Goal: Transaction & Acquisition: Subscribe to service/newsletter

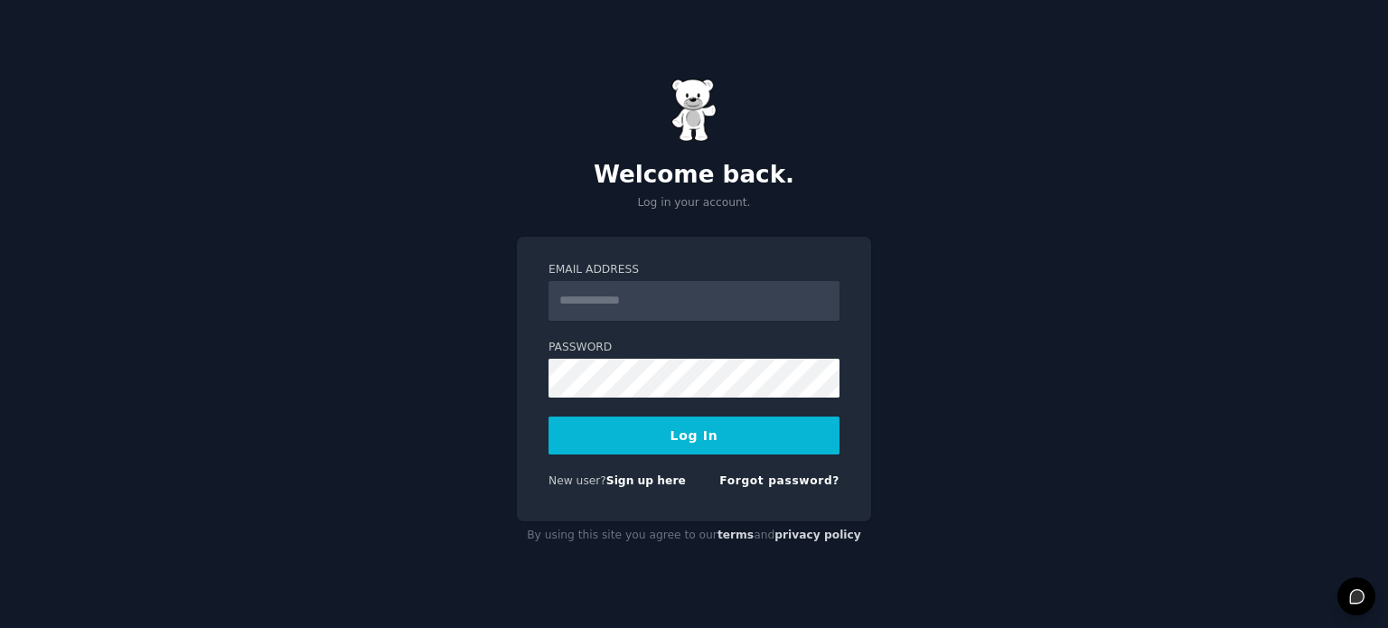
click at [593, 317] on input "Email Address" at bounding box center [693, 301] width 291 height 40
click at [291, 288] on div "Welcome back. Log in your account. Email Address Password Log In New user? Sign…" at bounding box center [694, 314] width 1388 height 628
click at [647, 478] on link "Sign up here" at bounding box center [646, 480] width 80 height 13
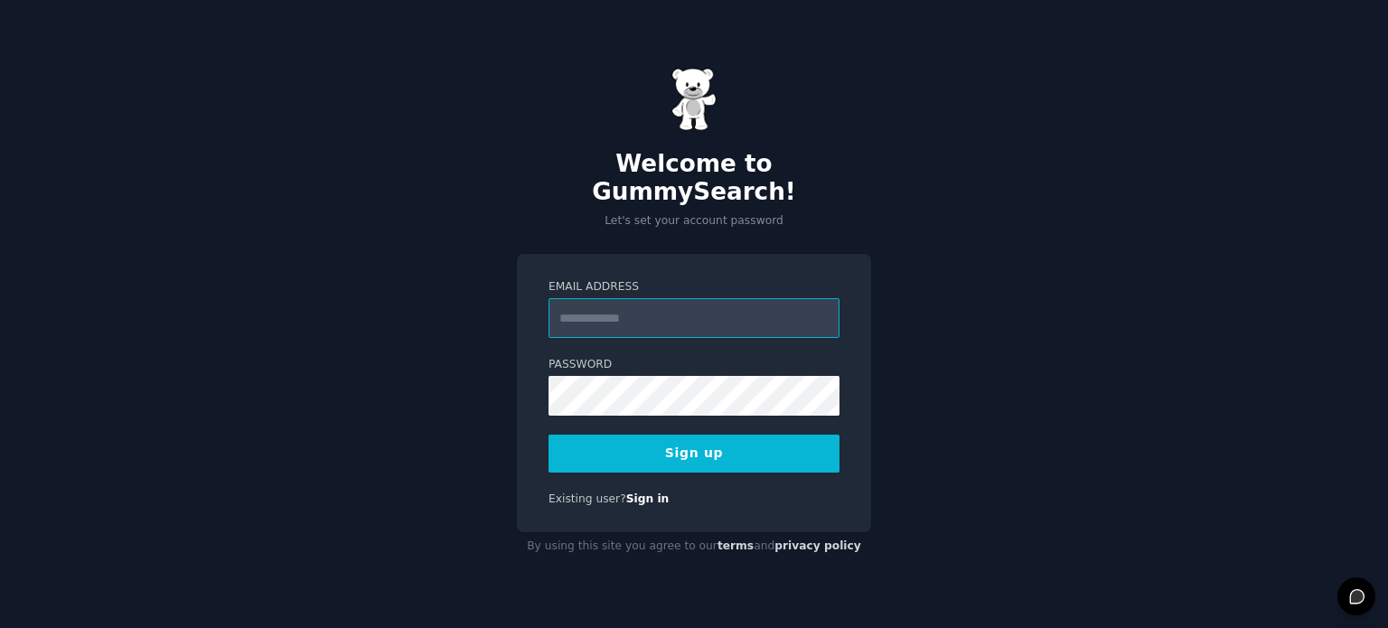
click at [597, 301] on input "Email Address" at bounding box center [693, 318] width 291 height 40
type input "**********"
click at [648, 449] on button "Sign up" at bounding box center [693, 454] width 291 height 38
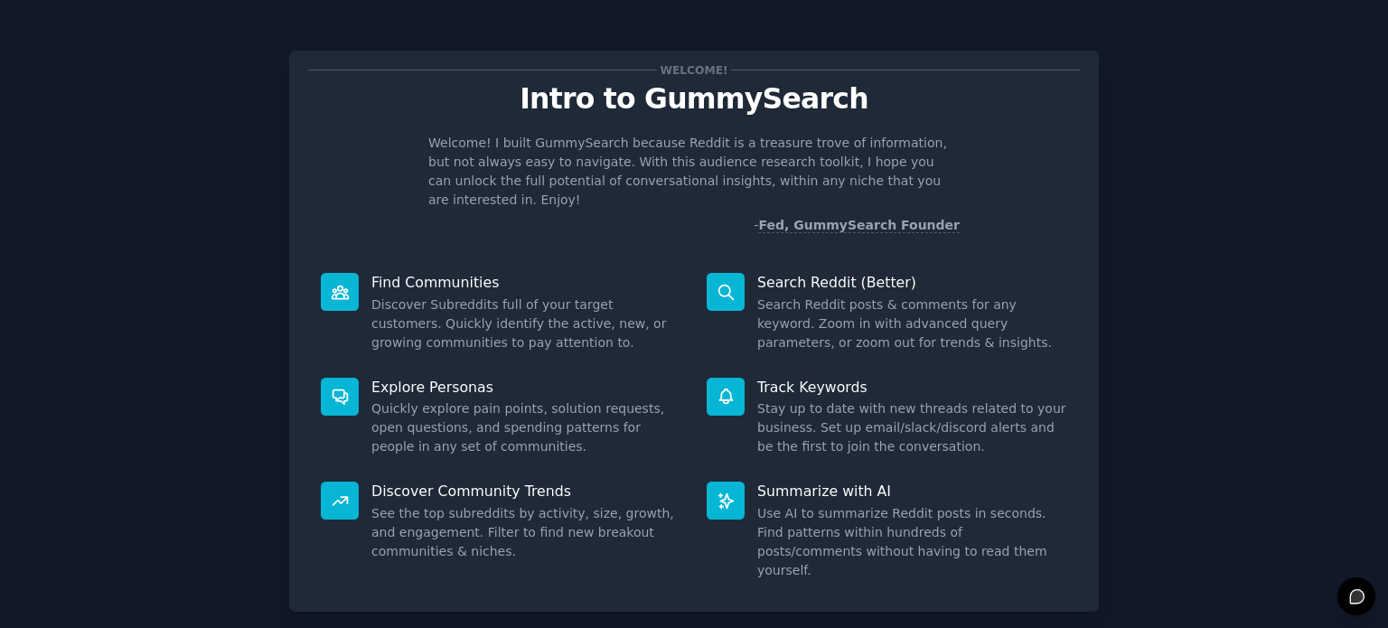
scroll to position [79, 0]
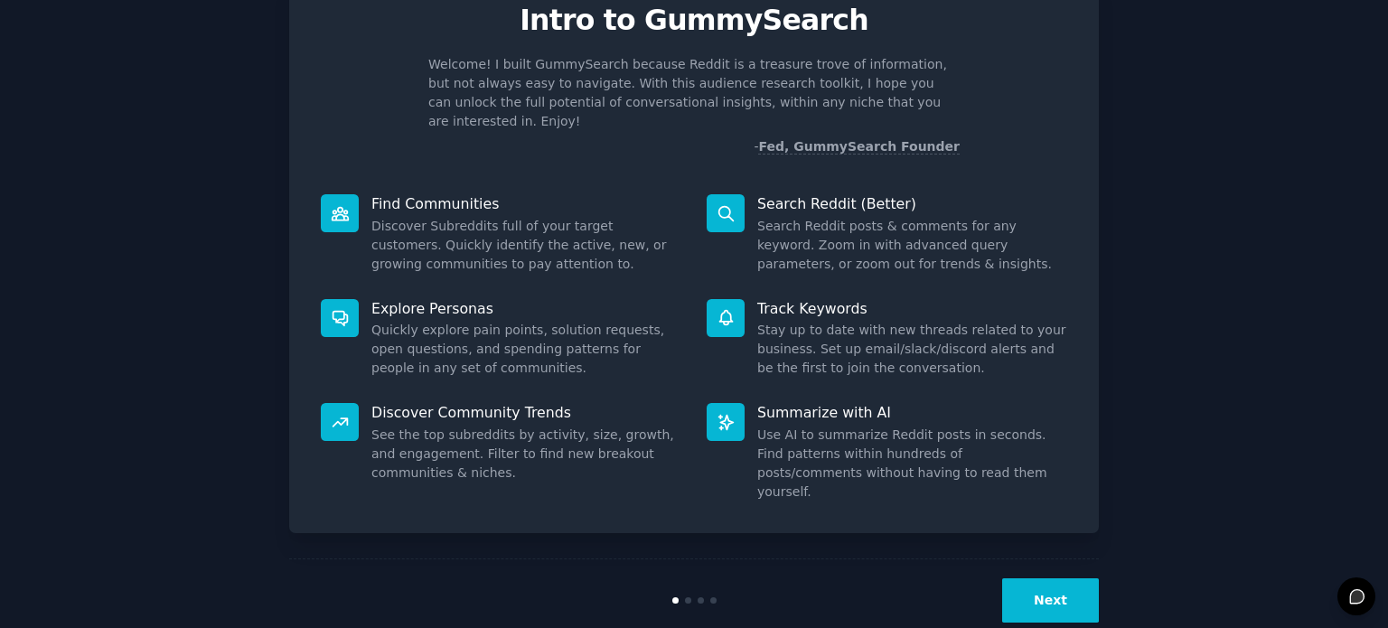
click at [1025, 578] on button "Next" at bounding box center [1050, 600] width 97 height 44
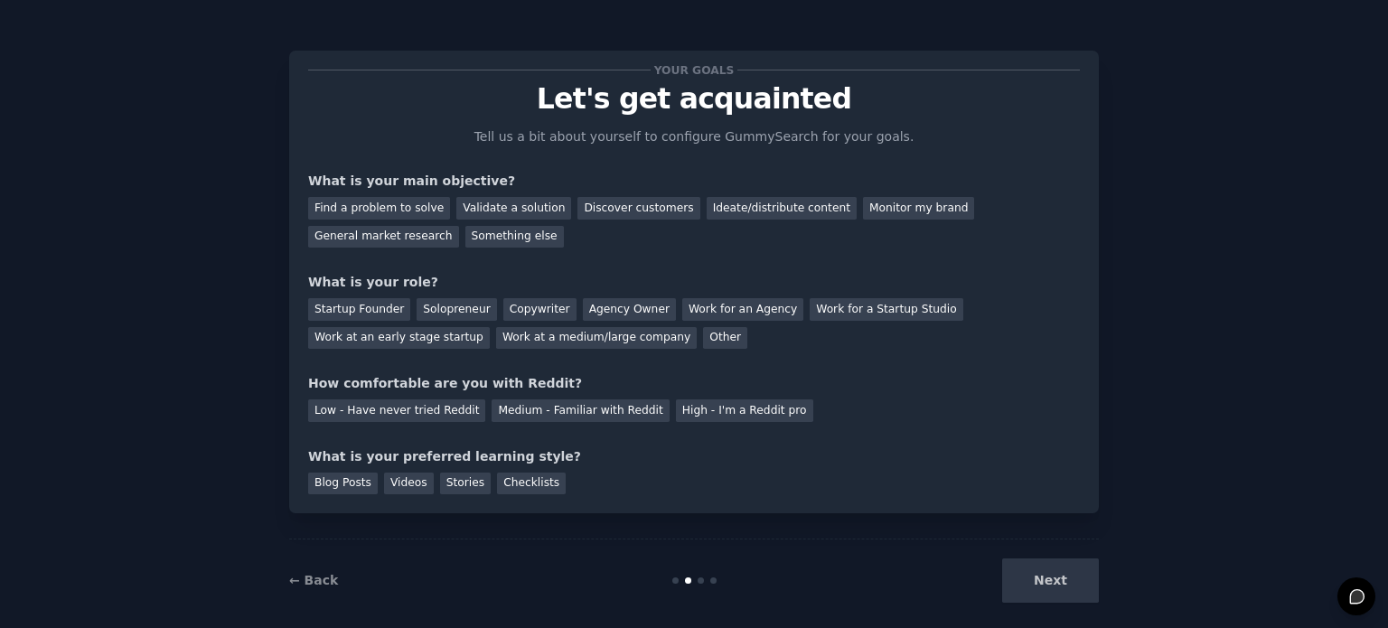
click at [234, 198] on div "Your goals Let's get acquainted Tell us a bit about yourself to configure Gummy…" at bounding box center [693, 323] width 1337 height 596
click at [246, 198] on div "Your goals Let's get acquainted Tell us a bit about yourself to configure Gummy…" at bounding box center [693, 323] width 1337 height 596
click at [270, 201] on div "Your goals Let's get acquainted Tell us a bit about yourself to configure Gummy…" at bounding box center [693, 323] width 1337 height 596
click at [190, 182] on div "Your goals Let's get acquainted Tell us a bit about yourself to configure Gummy…" at bounding box center [693, 323] width 1337 height 596
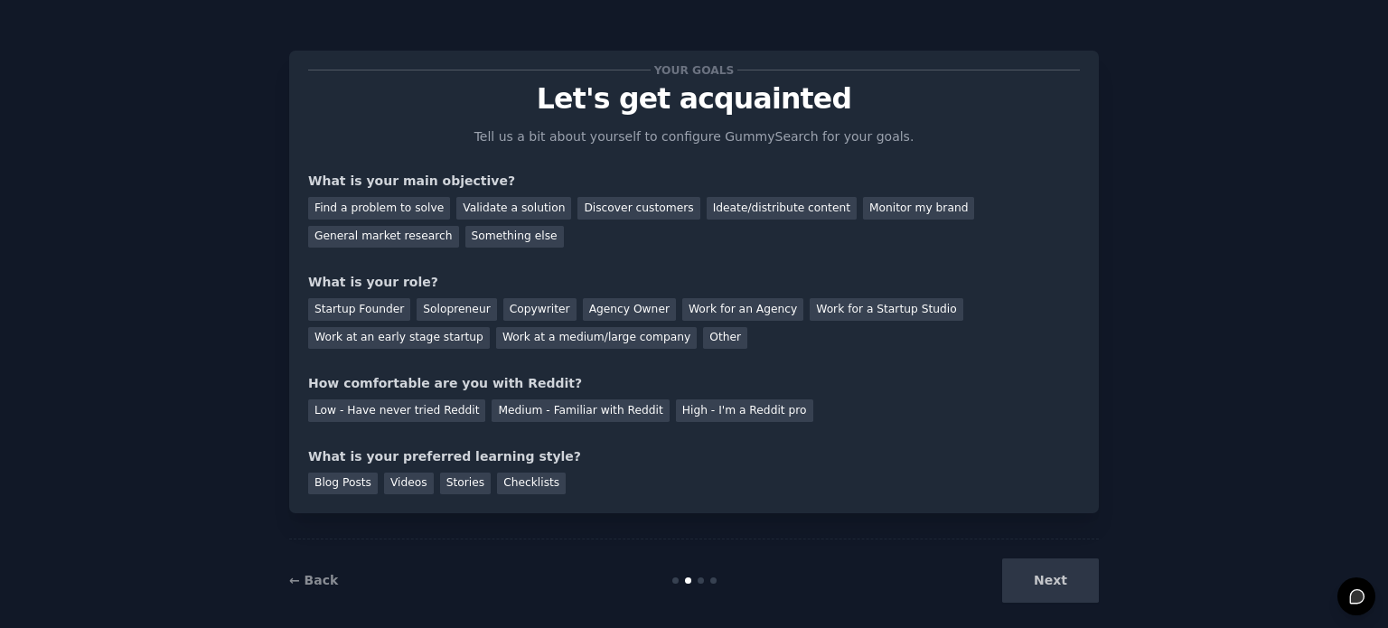
click at [199, 199] on div "Your goals Let's get acquainted Tell us a bit about yourself to configure Gummy…" at bounding box center [693, 323] width 1337 height 596
click at [321, 216] on div "Find a problem to solve" at bounding box center [379, 208] width 142 height 23
click at [340, 305] on div "Startup Founder" at bounding box center [359, 309] width 102 height 23
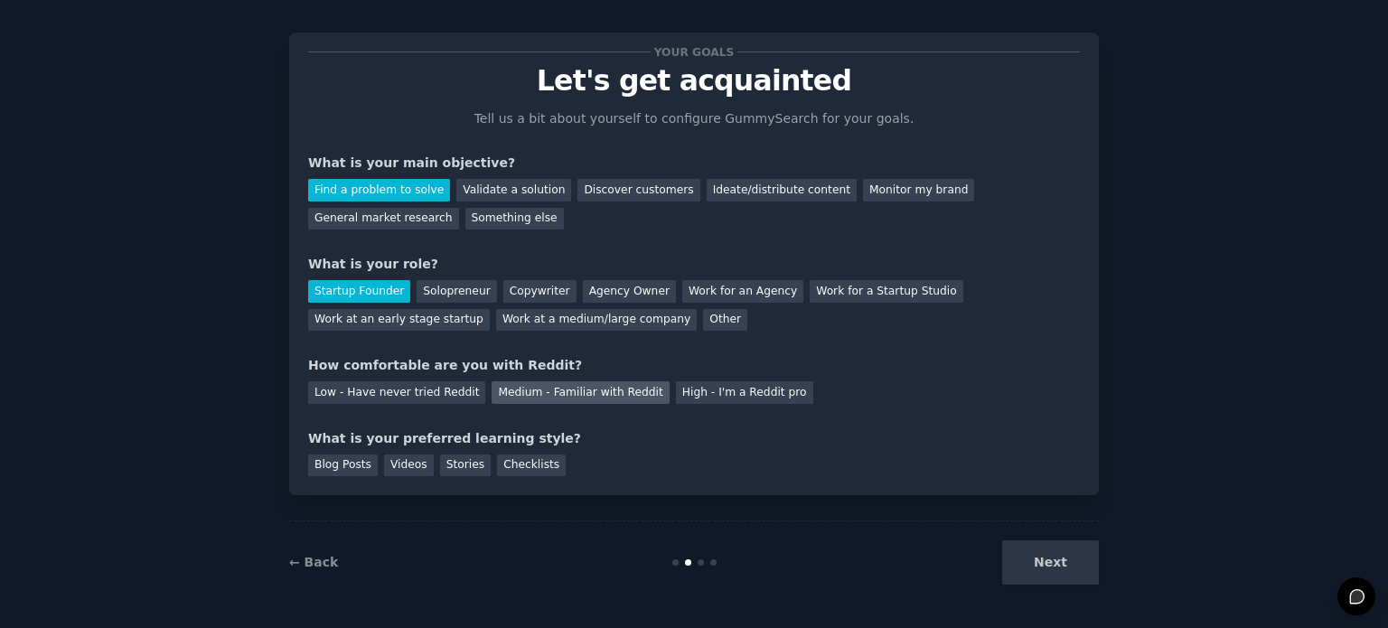
click at [531, 397] on div "Medium - Familiar with Reddit" at bounding box center [579, 392] width 177 height 23
click at [406, 470] on div "Videos" at bounding box center [409, 465] width 50 height 23
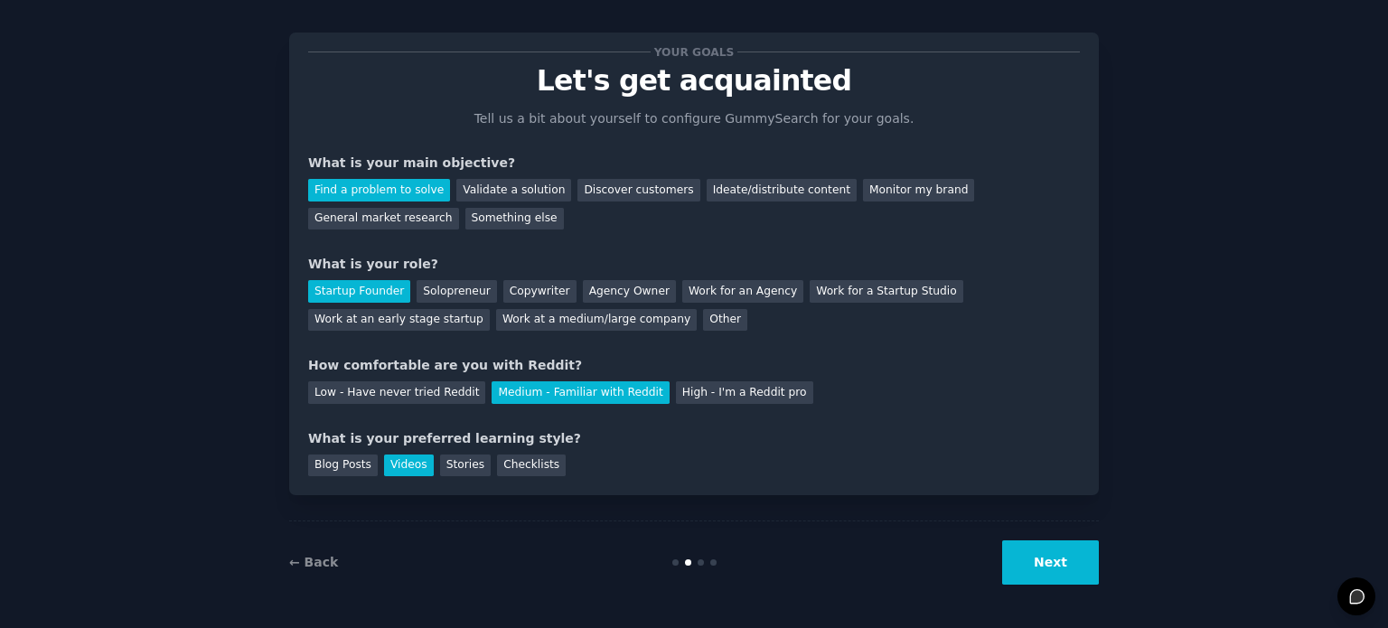
click at [406, 470] on div "Videos" at bounding box center [409, 465] width 50 height 23
click at [332, 462] on div "Blog Posts" at bounding box center [343, 465] width 70 height 23
click at [394, 470] on div "Videos" at bounding box center [409, 465] width 50 height 23
click at [1030, 565] on button "Next" at bounding box center [1050, 562] width 97 height 44
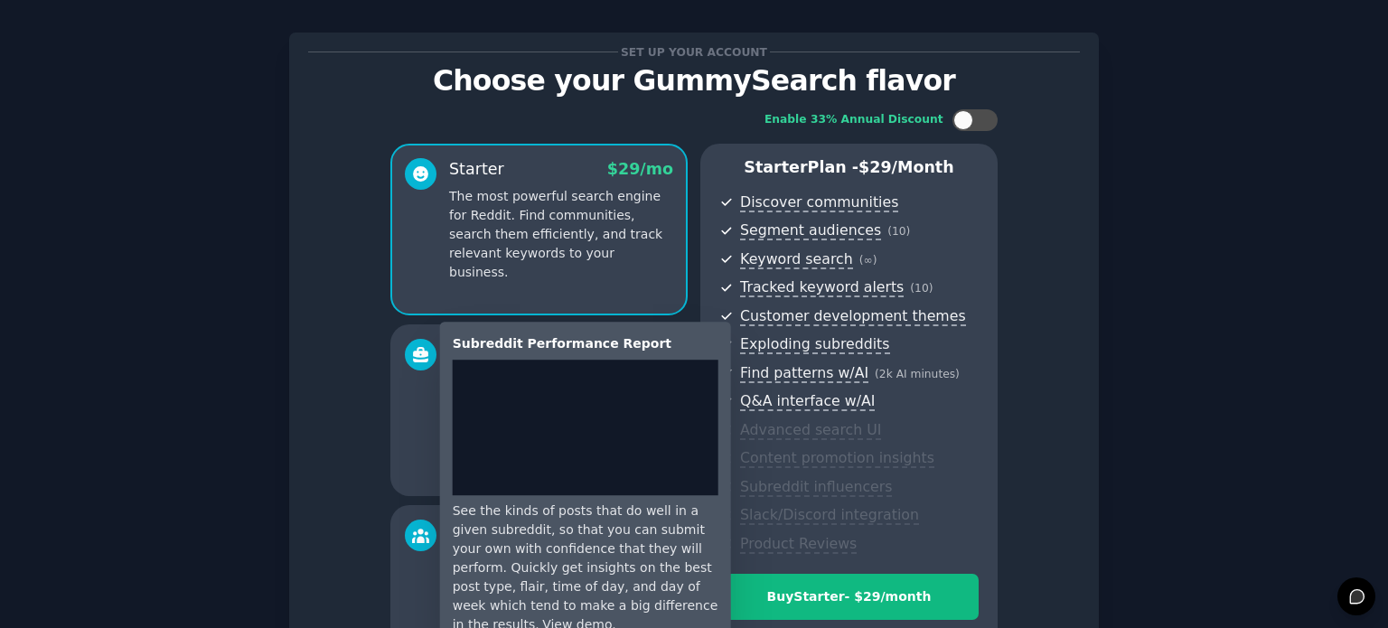
scroll to position [238, 0]
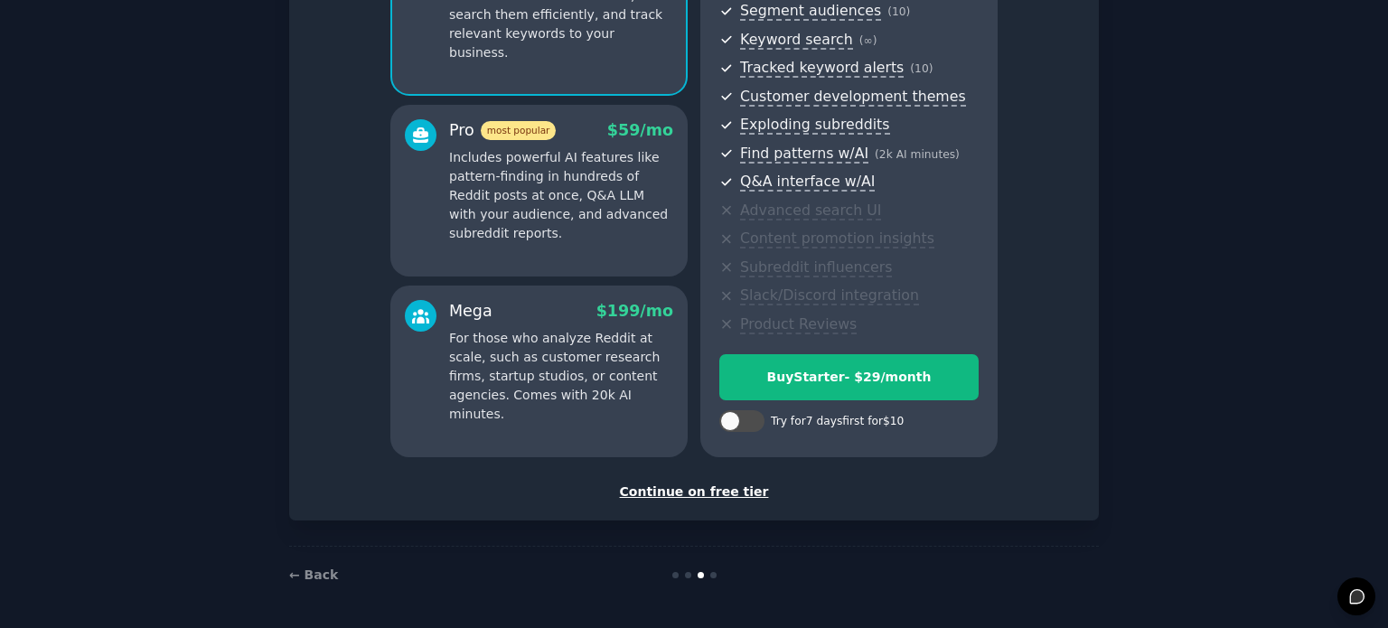
click at [694, 493] on div "Continue on free tier" at bounding box center [694, 491] width 772 height 19
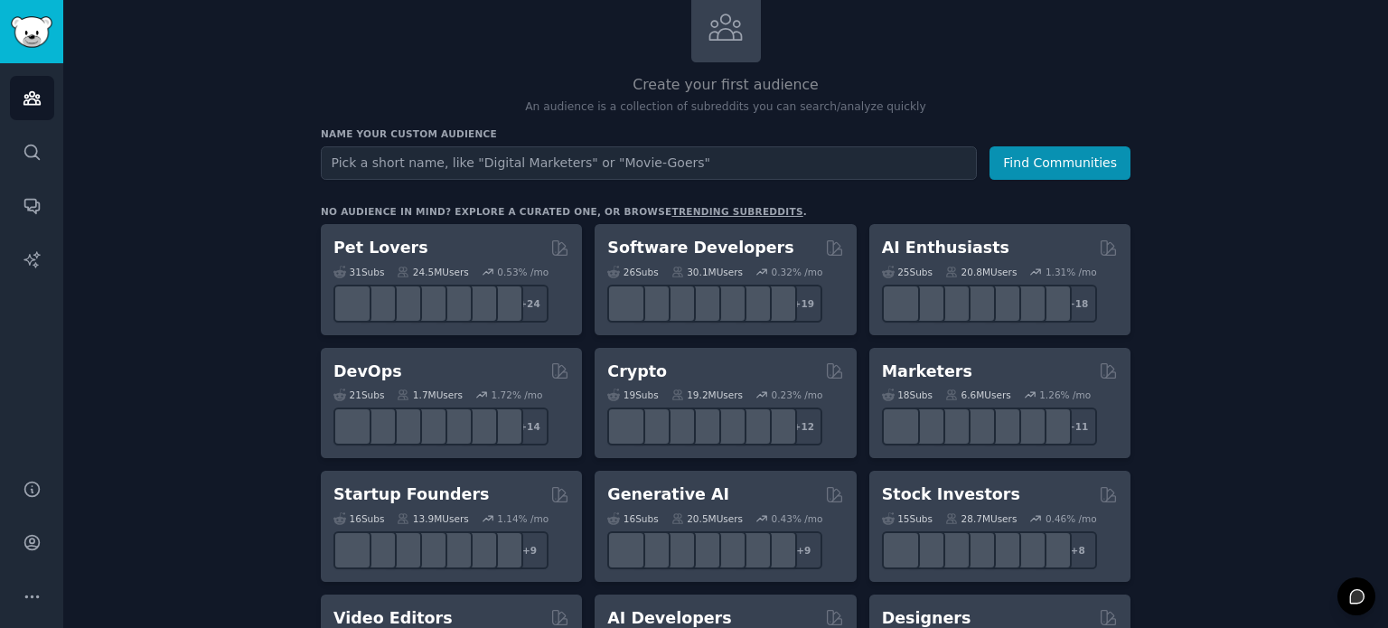
scroll to position [125, 0]
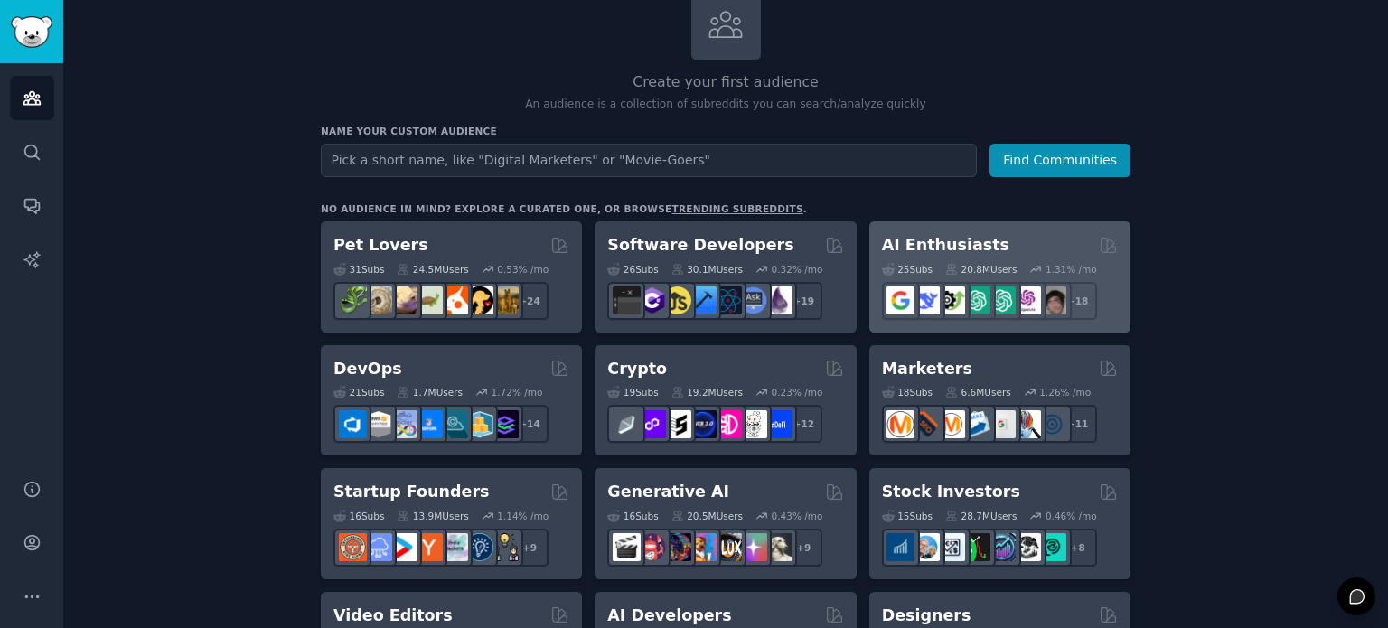
click at [1023, 241] on div "AI Enthusiasts" at bounding box center [1000, 245] width 236 height 23
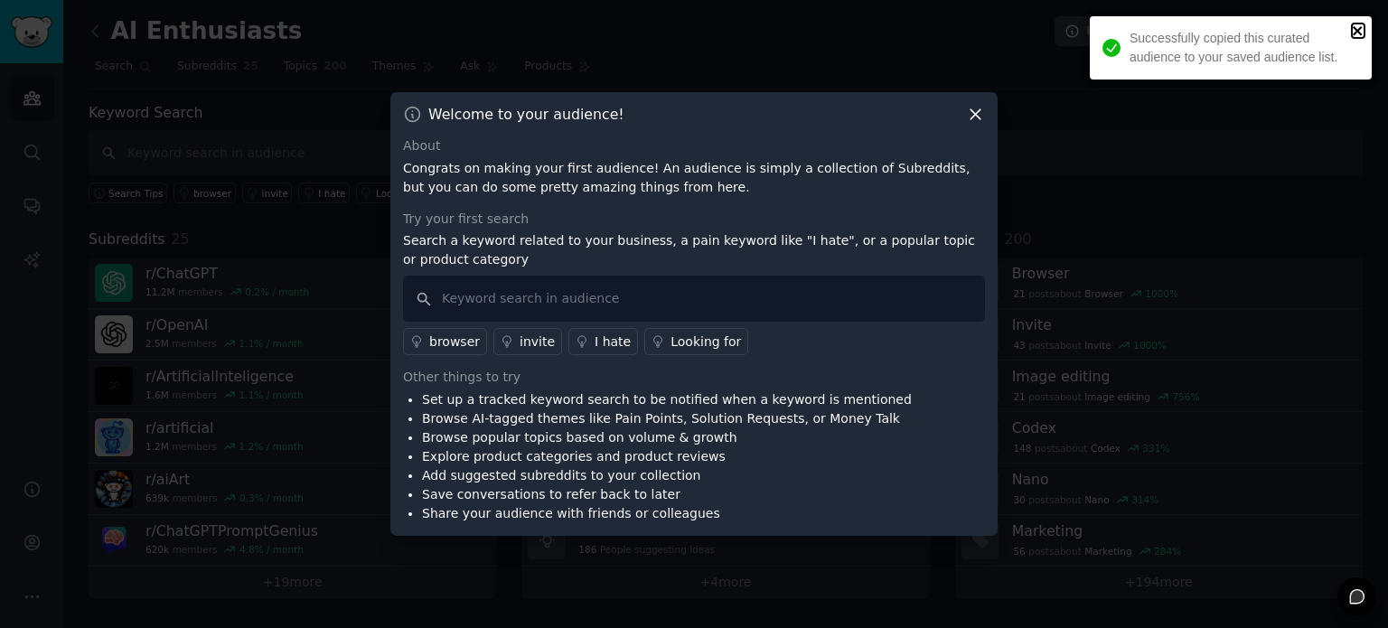
click at [1355, 31] on icon "close" at bounding box center [1357, 30] width 9 height 9
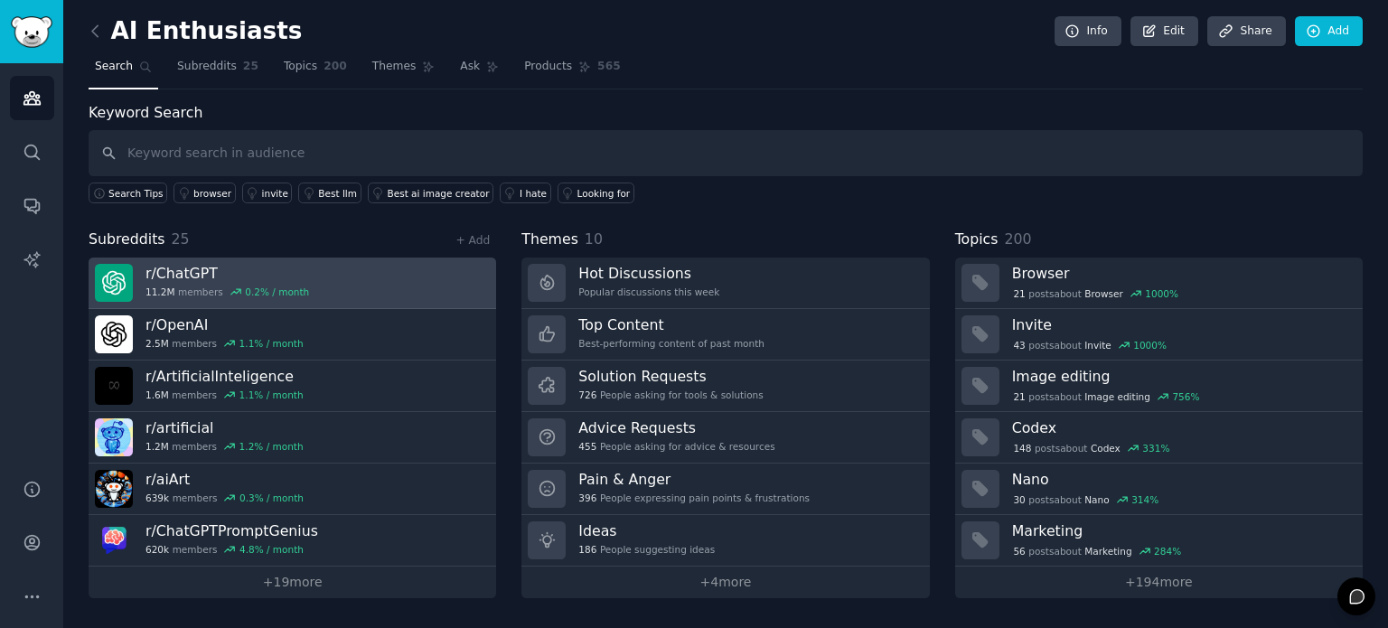
click at [394, 265] on link "r/ ChatGPT 11.2M members 0.2 % / month" at bounding box center [292, 282] width 407 height 51
